Goal: Register for event/course

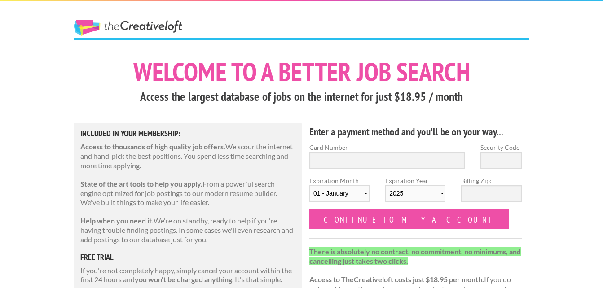
click at [126, 33] on link "The Creative Loft" at bounding box center [128, 28] width 109 height 16
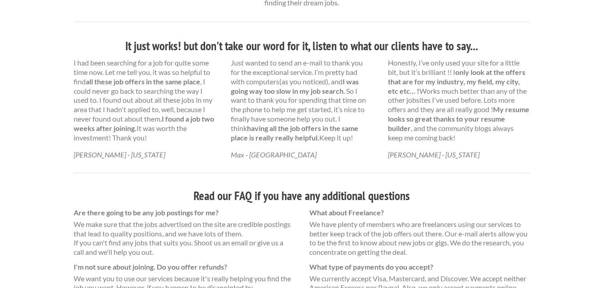
scroll to position [648, 0]
